Goal: Task Accomplishment & Management: Manage account settings

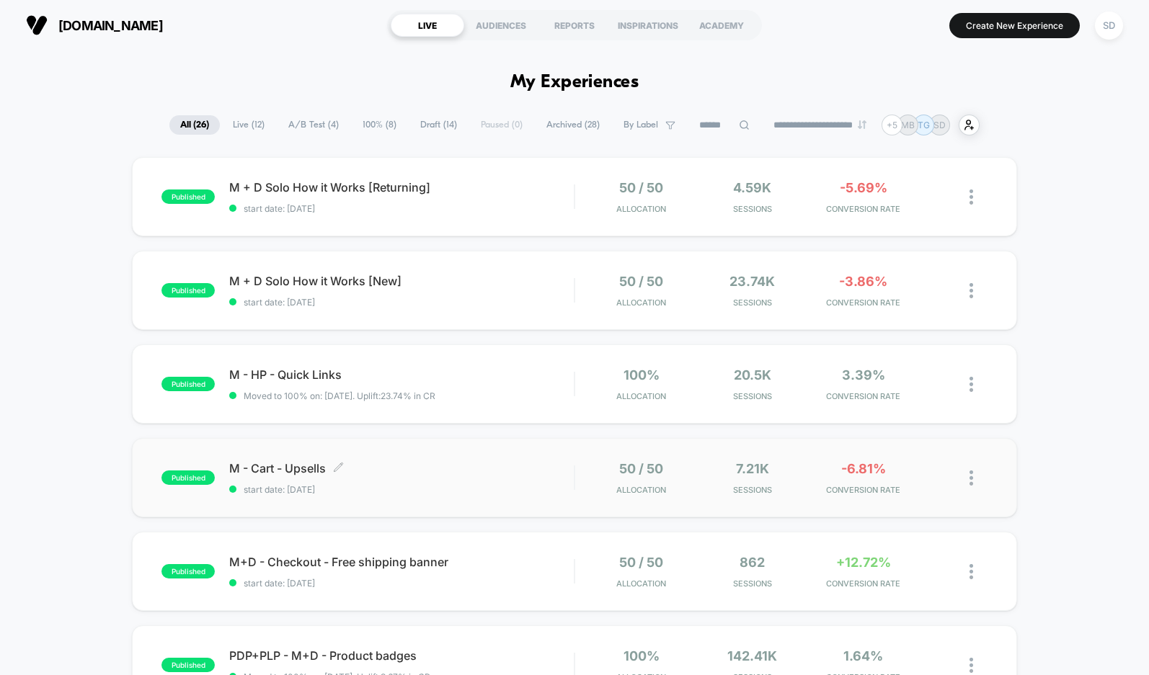
scroll to position [34, 0]
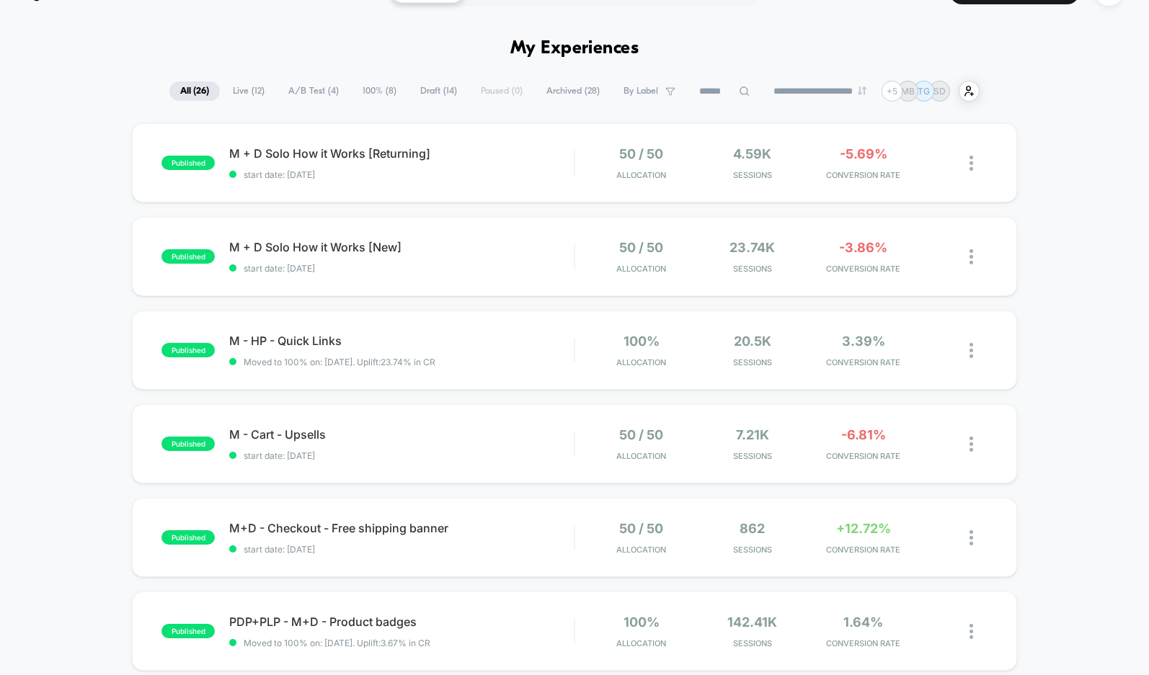
click at [313, 97] on span "A/B Test ( 4 )" at bounding box center [313, 90] width 72 height 19
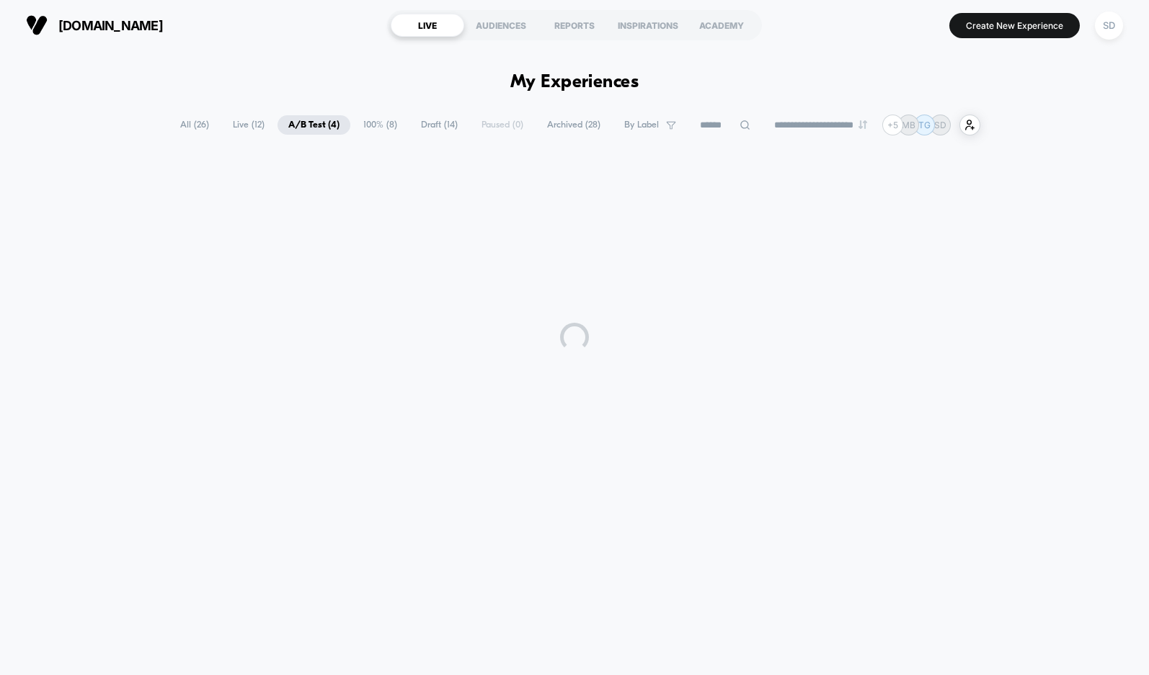
scroll to position [0, 0]
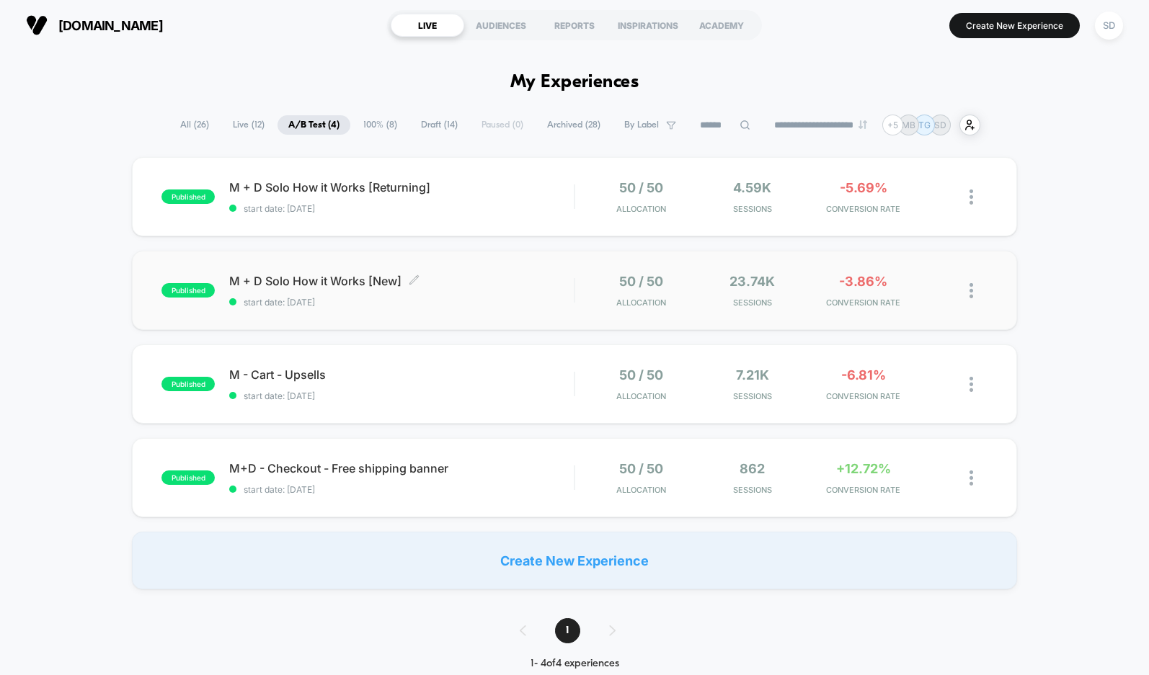
click at [317, 280] on span "M + D Solo How it Works [New] Click to edit experience details" at bounding box center [401, 281] width 344 height 14
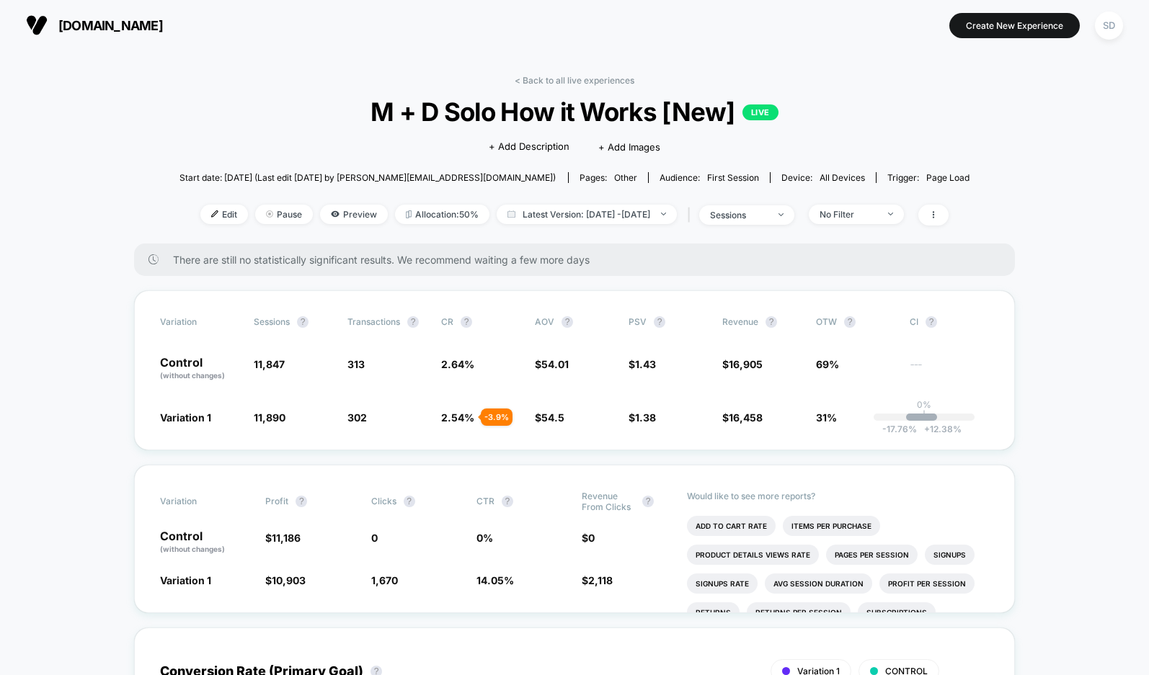
click at [40, 14] on button "[DOMAIN_NAME] [URL][DOMAIN_NAME]" at bounding box center [95, 25] width 146 height 23
